Goal: Transaction & Acquisition: Purchase product/service

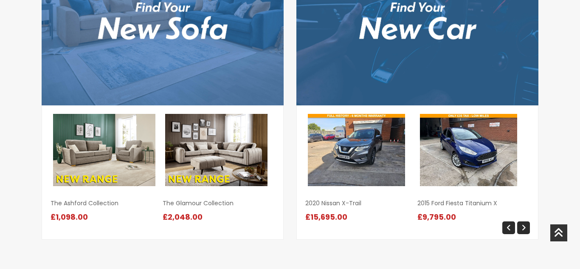
scroll to position [951, 0]
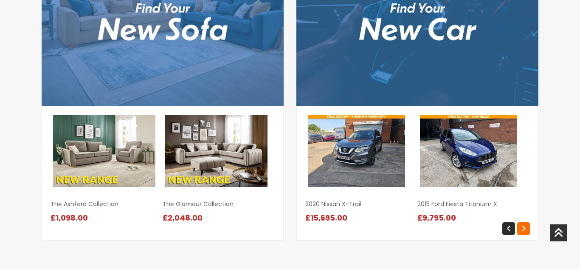
click at [522, 229] on icon at bounding box center [523, 228] width 5 height 7
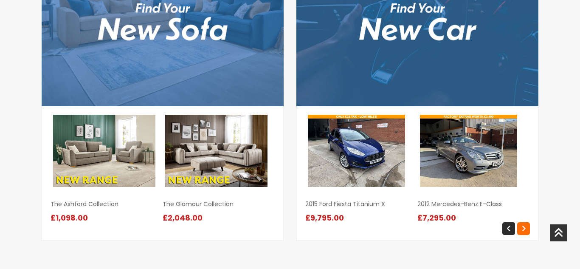
click at [522, 229] on icon at bounding box center [523, 228] width 5 height 7
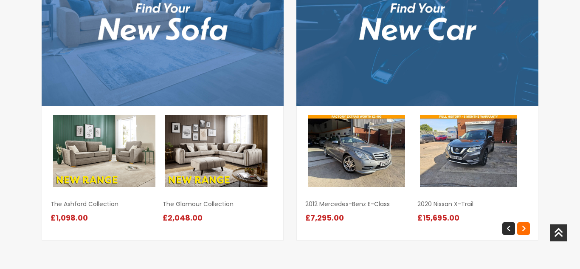
click at [522, 229] on icon at bounding box center [523, 228] width 5 height 7
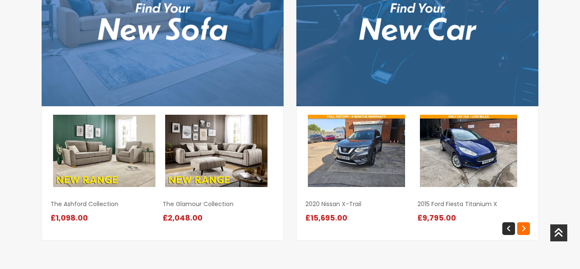
click at [522, 229] on icon at bounding box center [523, 228] width 5 height 7
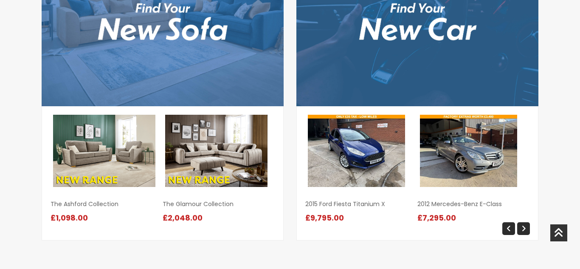
click at [362, 141] on img at bounding box center [356, 151] width 97 height 72
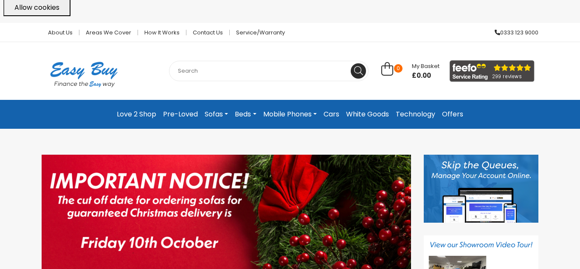
scroll to position [0, 0]
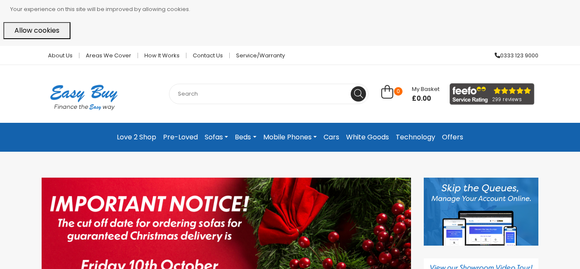
click at [179, 139] on link "Pre-Loved" at bounding box center [181, 136] width 42 height 15
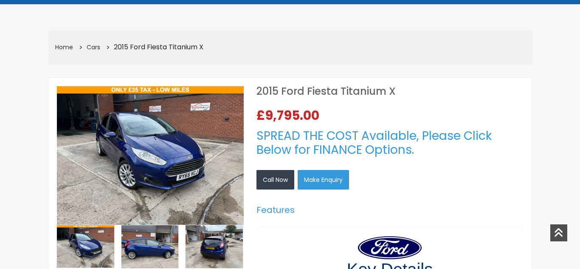
scroll to position [170, 0]
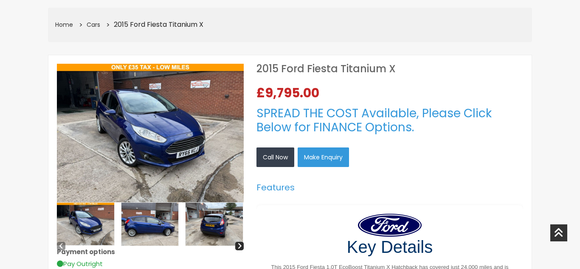
click at [156, 227] on img at bounding box center [149, 223] width 57 height 43
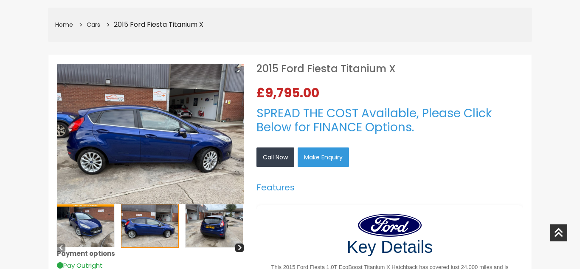
click at [208, 228] on img at bounding box center [214, 225] width 57 height 43
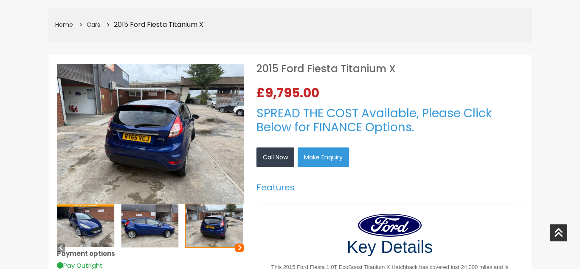
click at [238, 248] on icon at bounding box center [239, 247] width 5 height 7
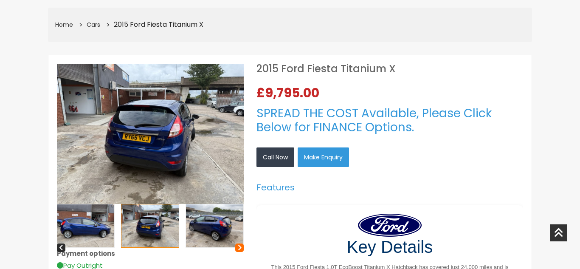
click at [238, 248] on icon at bounding box center [239, 247] width 5 height 7
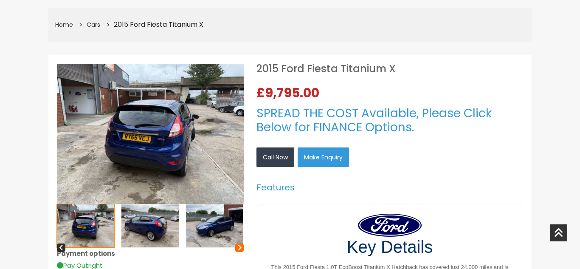
click at [238, 248] on icon at bounding box center [239, 247] width 5 height 7
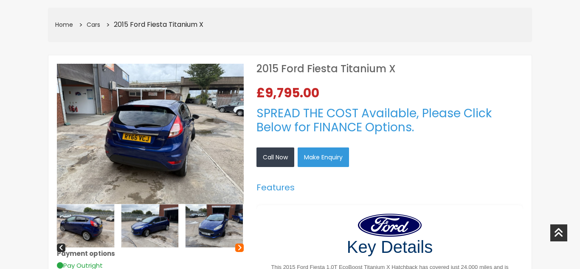
click at [238, 248] on icon at bounding box center [239, 247] width 5 height 7
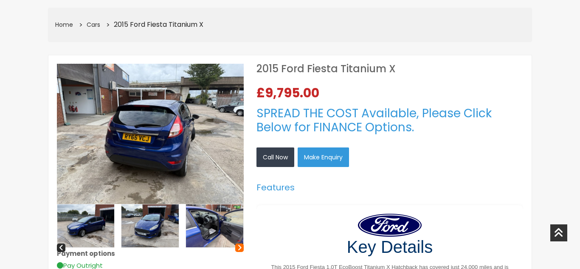
click at [238, 248] on icon at bounding box center [239, 247] width 5 height 7
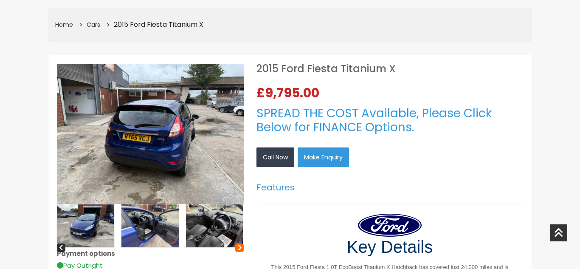
click at [238, 248] on icon at bounding box center [239, 247] width 5 height 7
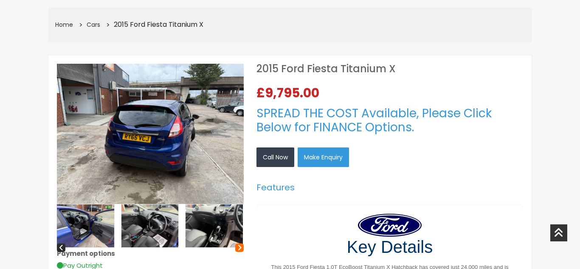
click at [238, 248] on icon at bounding box center [239, 247] width 5 height 7
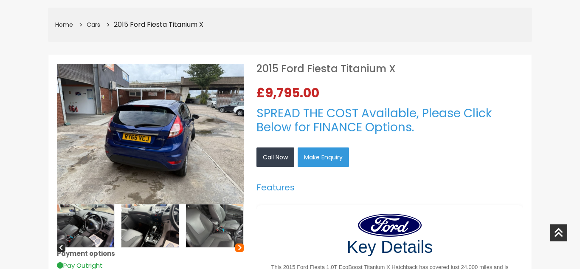
click at [238, 248] on icon at bounding box center [239, 247] width 5 height 7
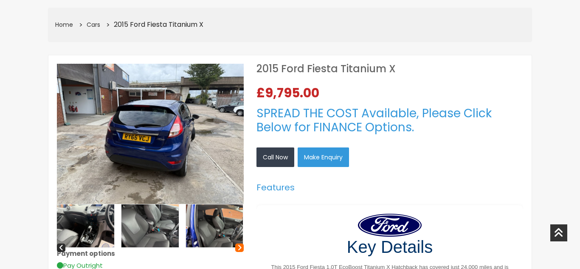
click at [238, 248] on icon at bounding box center [239, 247] width 5 height 7
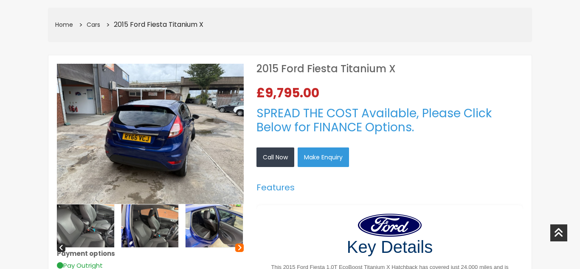
click at [238, 248] on icon at bounding box center [239, 247] width 5 height 7
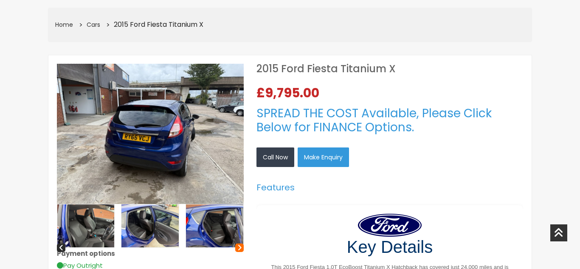
click at [238, 248] on icon at bounding box center [239, 247] width 5 height 7
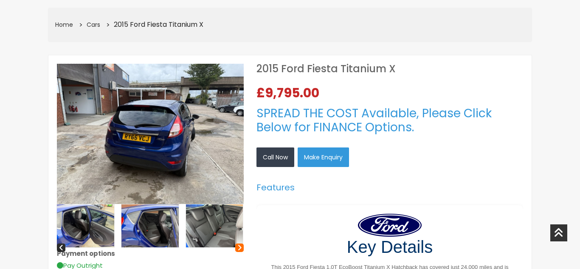
click at [238, 248] on icon at bounding box center [239, 247] width 5 height 7
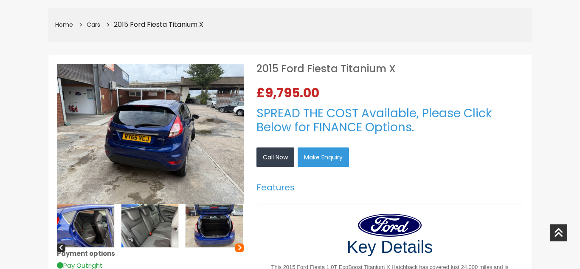
click at [238, 248] on icon at bounding box center [239, 247] width 5 height 7
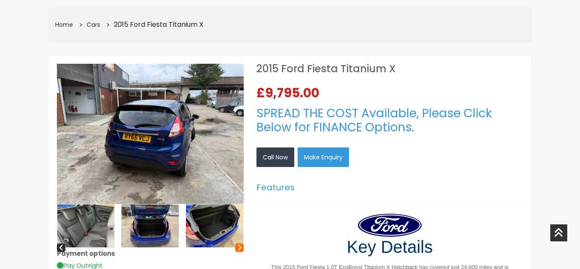
click at [238, 248] on icon at bounding box center [239, 247] width 5 height 7
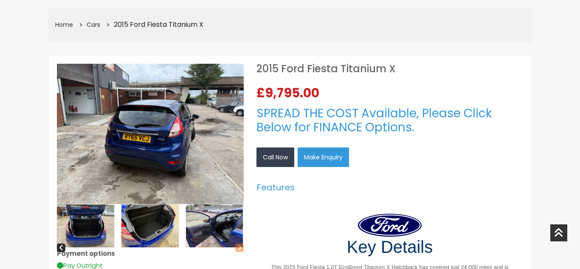
click at [238, 248] on icon at bounding box center [239, 247] width 5 height 7
click at [154, 226] on img at bounding box center [149, 225] width 57 height 43
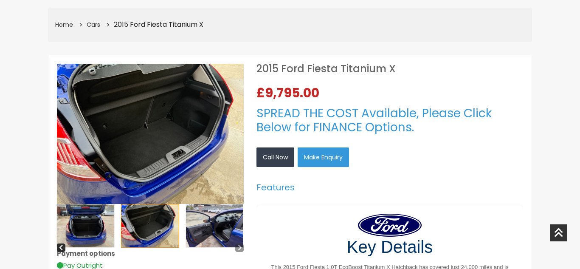
click at [87, 222] on img at bounding box center [85, 225] width 57 height 43
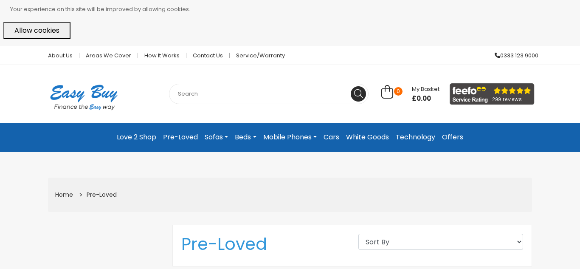
click at [140, 137] on link "Love 2 Shop" at bounding box center [136, 136] width 46 height 15
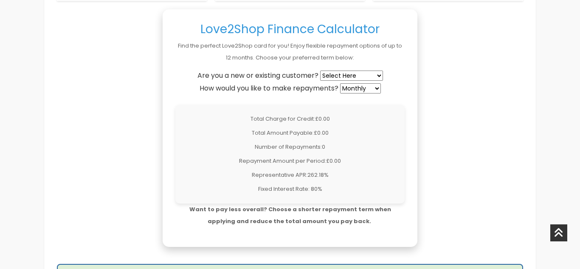
scroll to position [713, 0]
click at [380, 76] on select "Select Here New Customer Existing Customer" at bounding box center [351, 75] width 63 height 10
select select "existing"
click at [321, 70] on select "Select Here New Customer Existing Customer" at bounding box center [351, 75] width 63 height 10
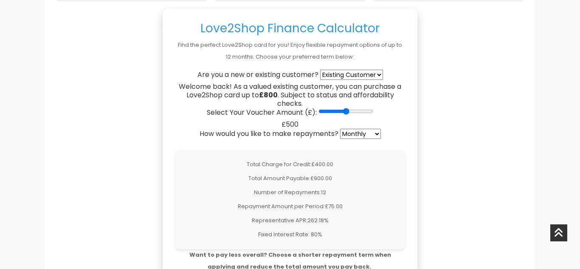
drag, startPoint x: 323, startPoint y: 112, endPoint x: 344, endPoint y: 114, distance: 21.8
click at [344, 114] on input "Select Your Voucher Amount (£):" at bounding box center [345, 111] width 55 height 7
drag, startPoint x: 345, startPoint y: 112, endPoint x: 341, endPoint y: 111, distance: 4.4
click at [341, 111] on input "Select Your Voucher Amount (£):" at bounding box center [345, 111] width 55 height 7
click at [343, 111] on input "Select Your Voucher Amount (£):" at bounding box center [345, 111] width 55 height 7
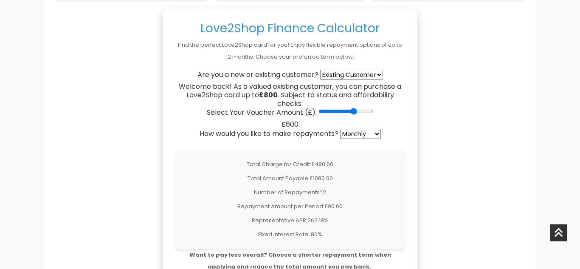
type input "500"
click at [347, 113] on input "Select Your Voucher Amount (£):" at bounding box center [345, 111] width 55 height 7
click at [449, 112] on div "To make an application, please click the button at the bottom of this webpage. …" at bounding box center [290, 193] width 475 height 979
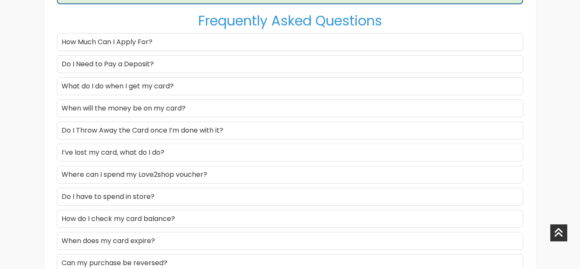
scroll to position [1104, 0]
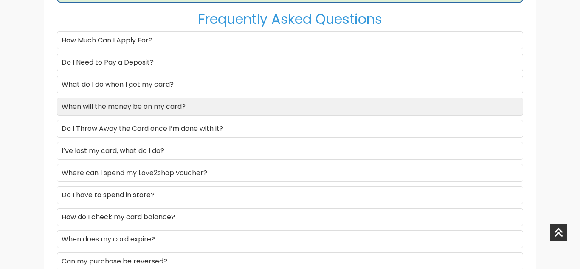
click at [186, 105] on div "When will the money be on my card?" at bounding box center [290, 107] width 466 height 18
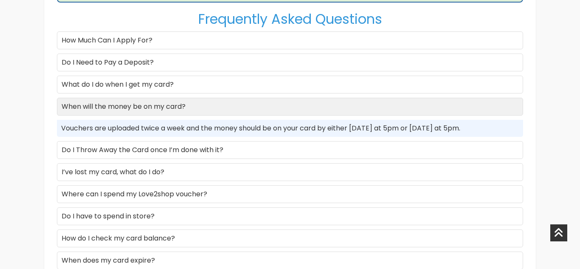
click at [127, 110] on div "When will the money be on my card?" at bounding box center [290, 107] width 466 height 18
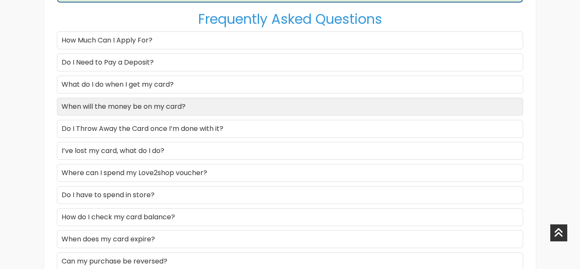
click at [127, 110] on div "When will the money be on my card?" at bounding box center [290, 107] width 466 height 18
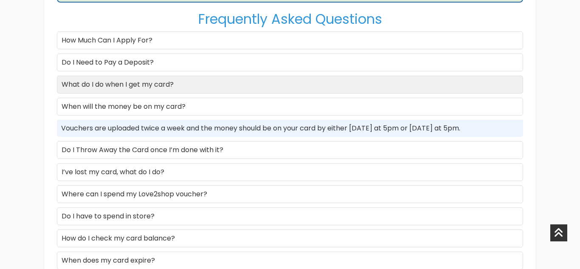
click at [127, 82] on div "What do I do when I get my card?" at bounding box center [290, 85] width 466 height 18
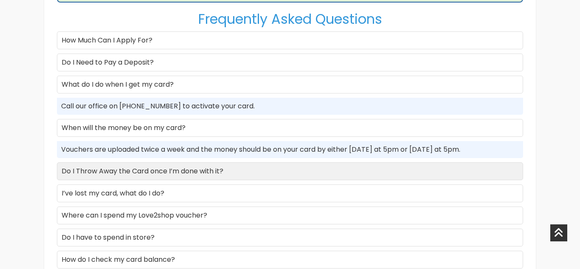
click at [146, 174] on div "Do I Throw Away the Card once I’m done with it?" at bounding box center [290, 171] width 466 height 18
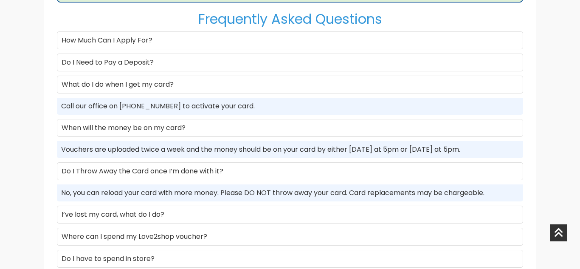
click at [124, 25] on h2 "Frequently Asked Questions" at bounding box center [290, 19] width 466 height 16
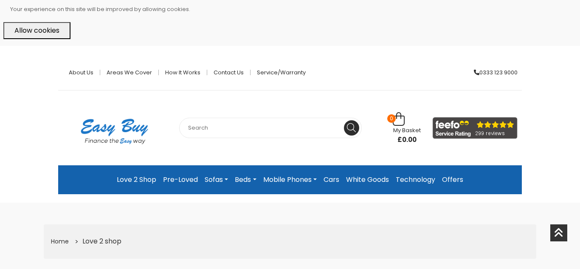
select select "existing"
